Goal: Communication & Community: Share content

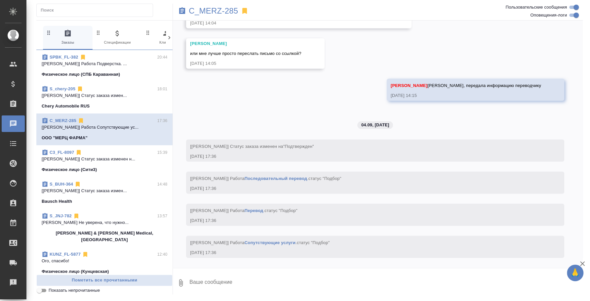
scroll to position [1225, 0]
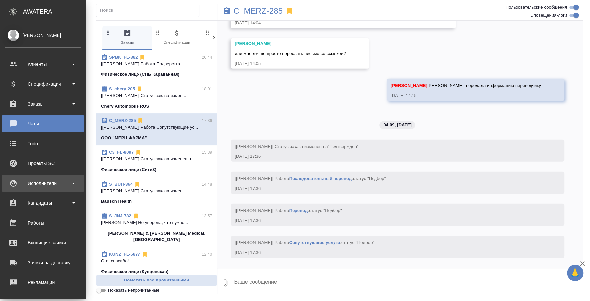
click at [34, 188] on div "Исполнители" at bounding box center [43, 183] width 76 height 10
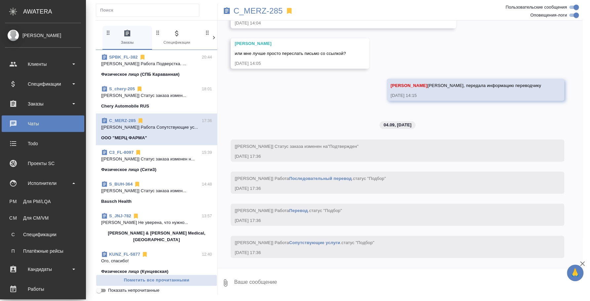
click at [34, 194] on ul "PM Для PM/LQA CM Для CM/VM С Спецификации П Платёжные рейсы" at bounding box center [43, 224] width 86 height 66
click at [34, 195] on link "PM Для PM/LQA" at bounding box center [43, 201] width 76 height 13
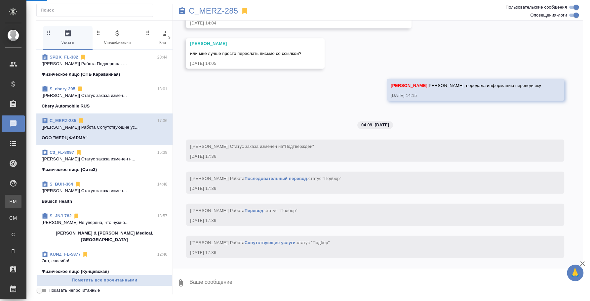
scroll to position [1218, 0]
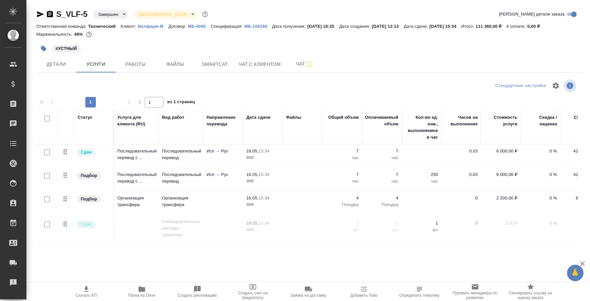
scroll to position [0, 62]
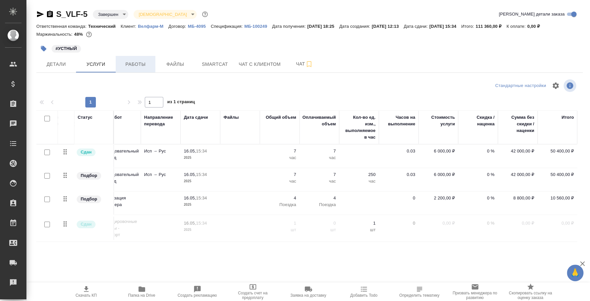
click at [130, 59] on button "Работы" at bounding box center [136, 64] width 40 height 17
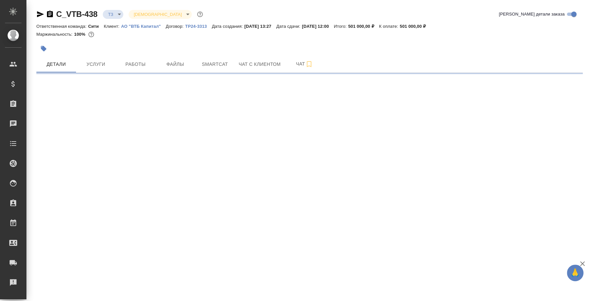
select select "RU"
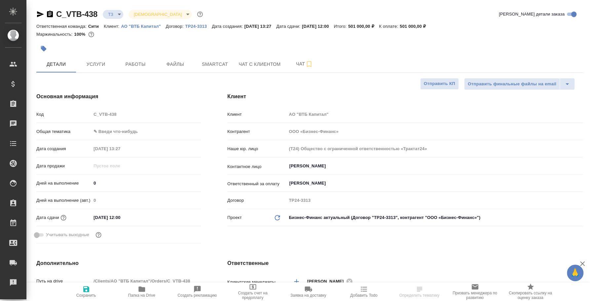
type textarea "x"
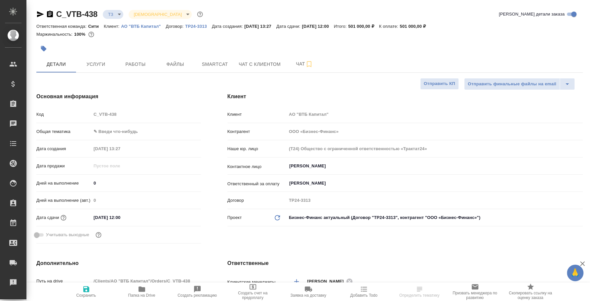
type textarea "x"
click at [300, 66] on span "Чат" at bounding box center [305, 64] width 32 height 8
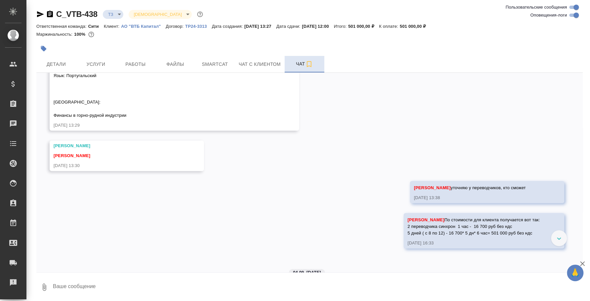
scroll to position [159, 0]
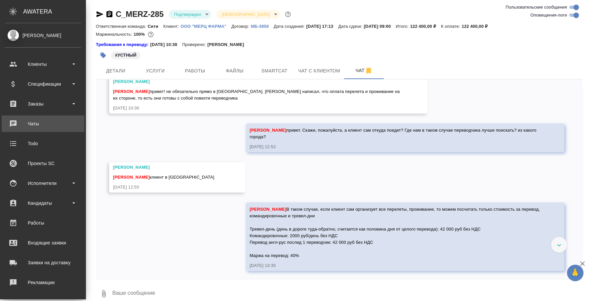
scroll to position [60, 0]
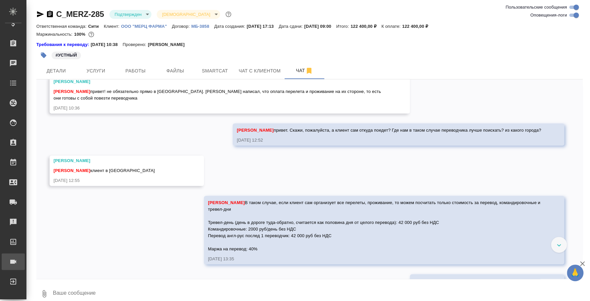
click at [13, 262] on div "Конференции" at bounding box center [5, 261] width 17 height 10
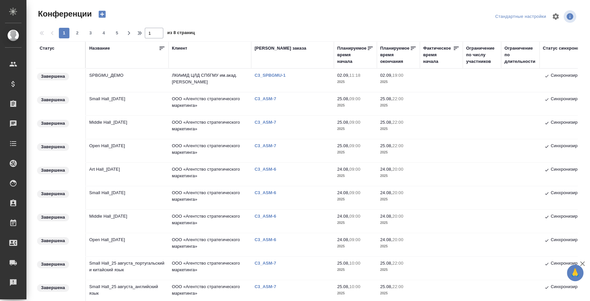
click at [122, 97] on td "Small Hall_25 August" at bounding box center [127, 103] width 83 height 23
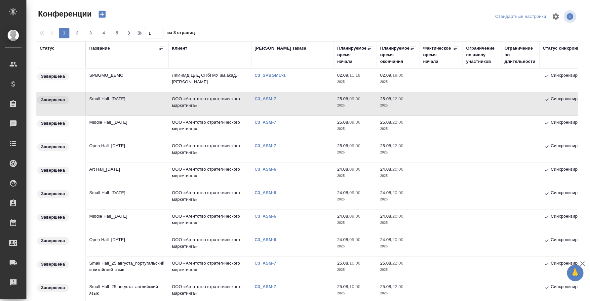
click at [113, 95] on td "Small Hall_25 August" at bounding box center [127, 103] width 83 height 23
click at [125, 101] on td "Small Hall_25 August" at bounding box center [127, 103] width 83 height 23
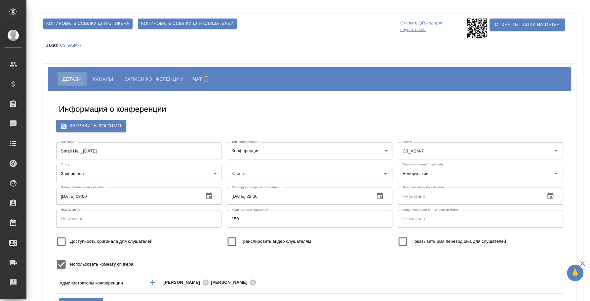
type input "ООО «Агентство стратегического маркетинга»"
type input "[PERSON_NAME]"
click at [107, 75] on span "Каналы" at bounding box center [103, 79] width 20 height 8
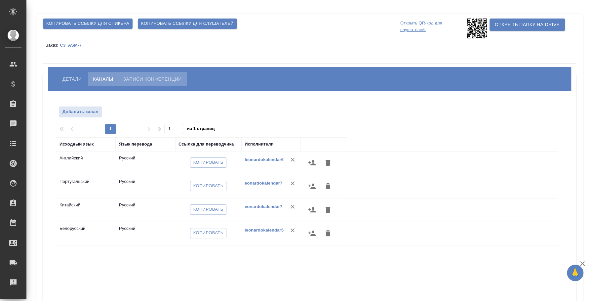
click at [155, 79] on span "Записи конференции" at bounding box center [152, 79] width 58 height 8
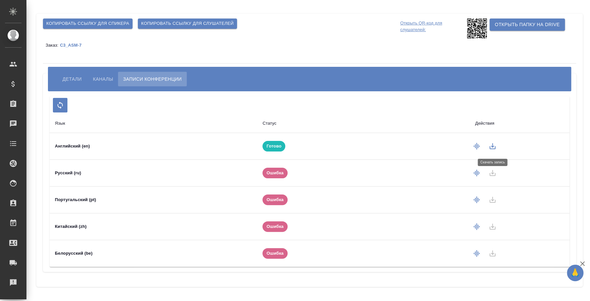
click at [496, 147] on icon "button" at bounding box center [492, 146] width 8 height 8
click at [337, 32] on div "Копировать ссылку для спикера Копировать ссылку для слушателей" at bounding box center [220, 28] width 357 height 22
click at [493, 145] on icon "button" at bounding box center [492, 146] width 8 height 8
click at [365, 35] on div "Копировать ссылку для спикера Копировать ссылку для слушателей" at bounding box center [220, 28] width 357 height 22
click at [495, 146] on icon "button" at bounding box center [492, 146] width 8 height 8
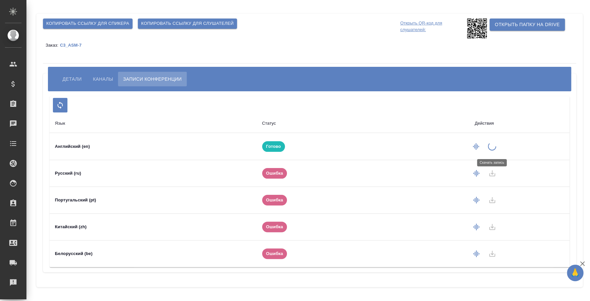
click at [583, 232] on div "Копировать ссылку для спикера Копировать ссылку для слушателей Открыть QR-код д…" at bounding box center [310, 150] width 554 height 300
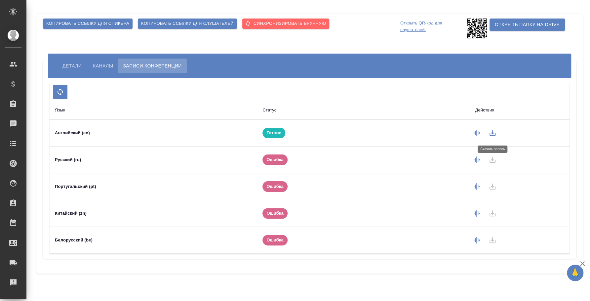
click at [493, 136] on icon "button" at bounding box center [492, 133] width 6 height 6
click at [493, 133] on td at bounding box center [484, 133] width 171 height 27
click at [525, 102] on th "Действия" at bounding box center [485, 110] width 170 height 19
click at [493, 132] on icon "button" at bounding box center [492, 133] width 8 height 8
click at [376, 91] on div "Язык Статус Действия Английский (en) Готово Русский (ru) Ошибка Португальский (…" at bounding box center [310, 168] width 520 height 171
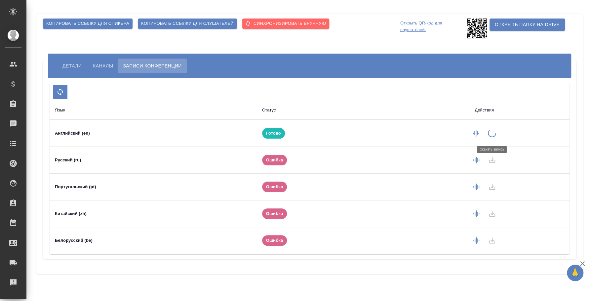
click at [347, 96] on div "Язык Статус Действия Английский (en) Готово Русский (ru) Ошибка Португальский (…" at bounding box center [310, 168] width 520 height 171
